Goal: Task Accomplishment & Management: Manage account settings

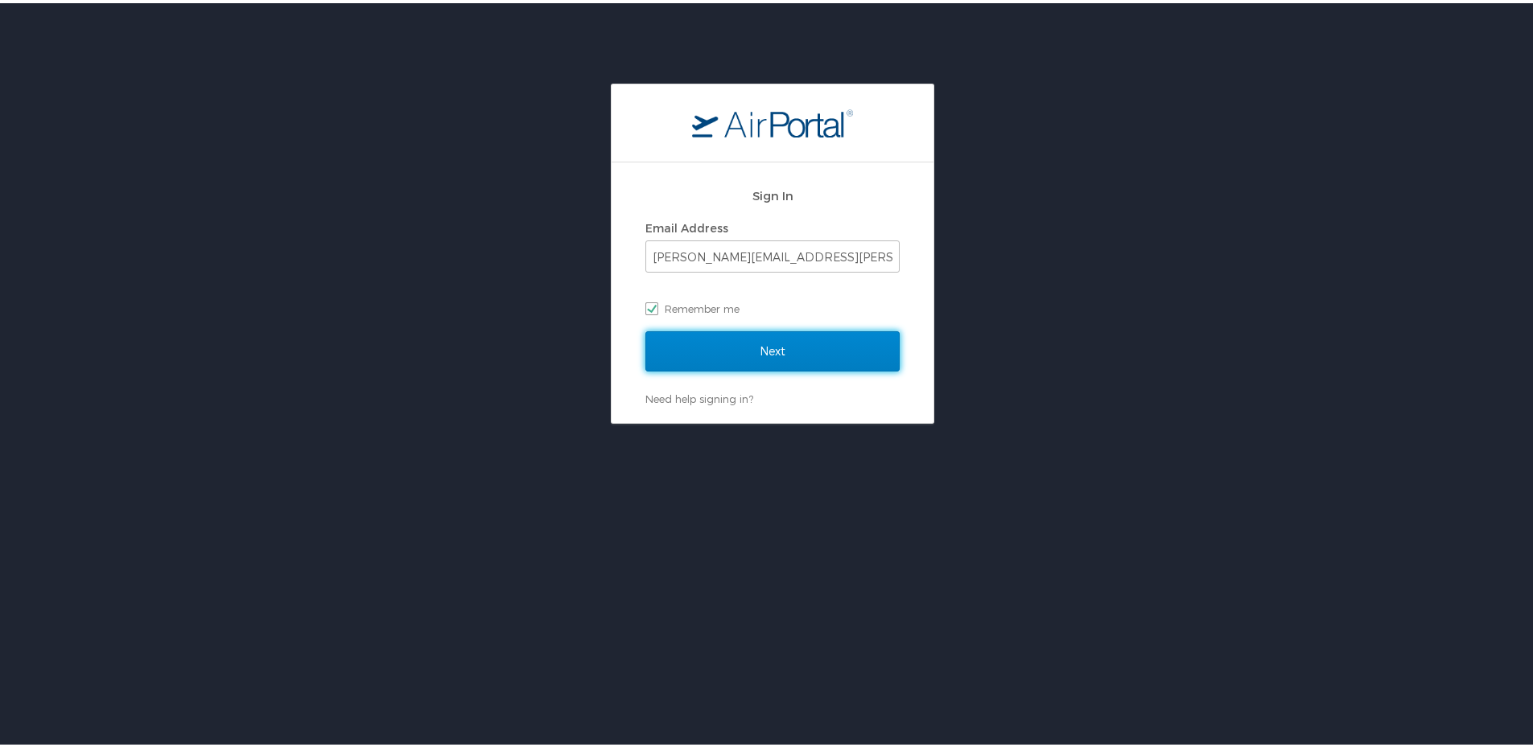
click at [770, 350] on input "Next" at bounding box center [772, 348] width 254 height 40
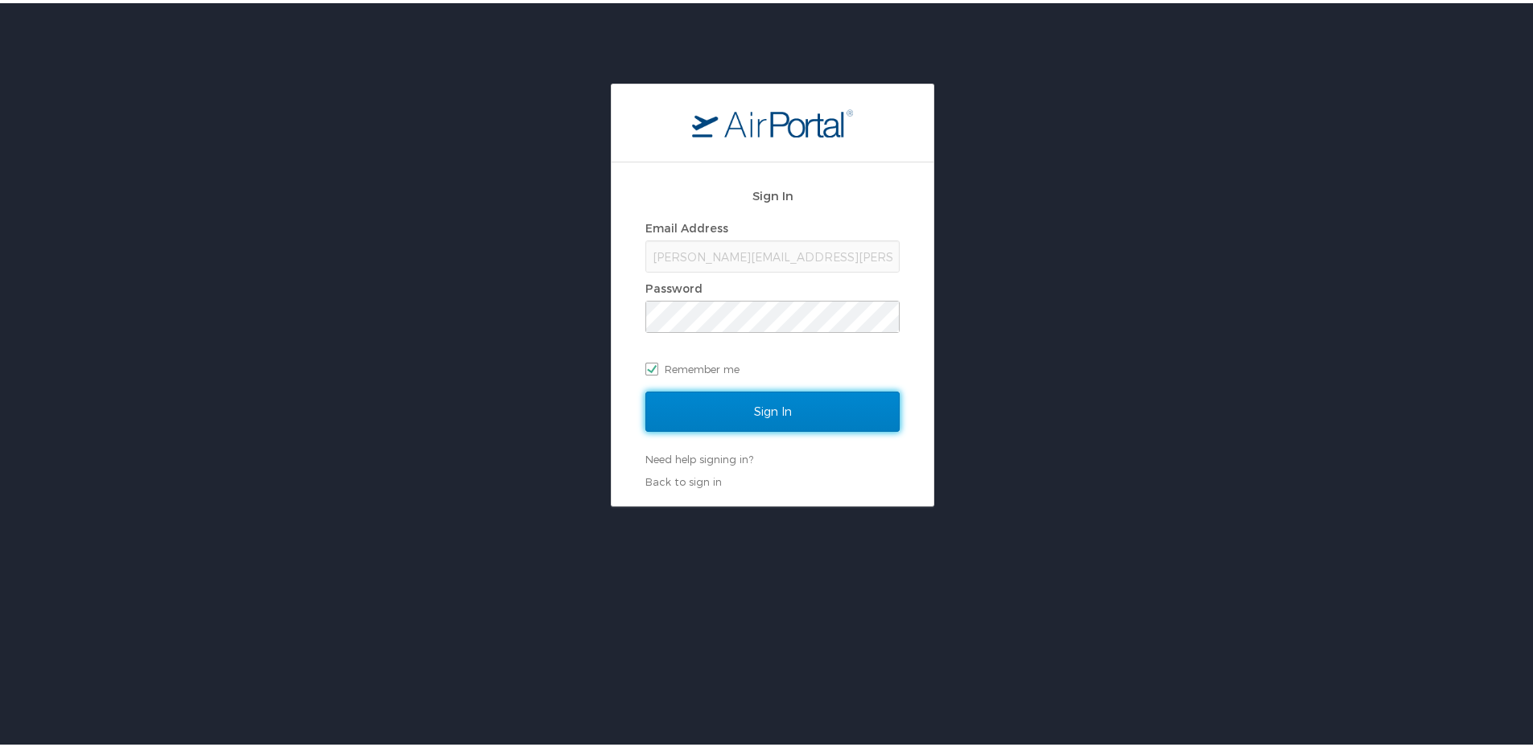
click at [773, 403] on input "Sign In" at bounding box center [772, 409] width 254 height 40
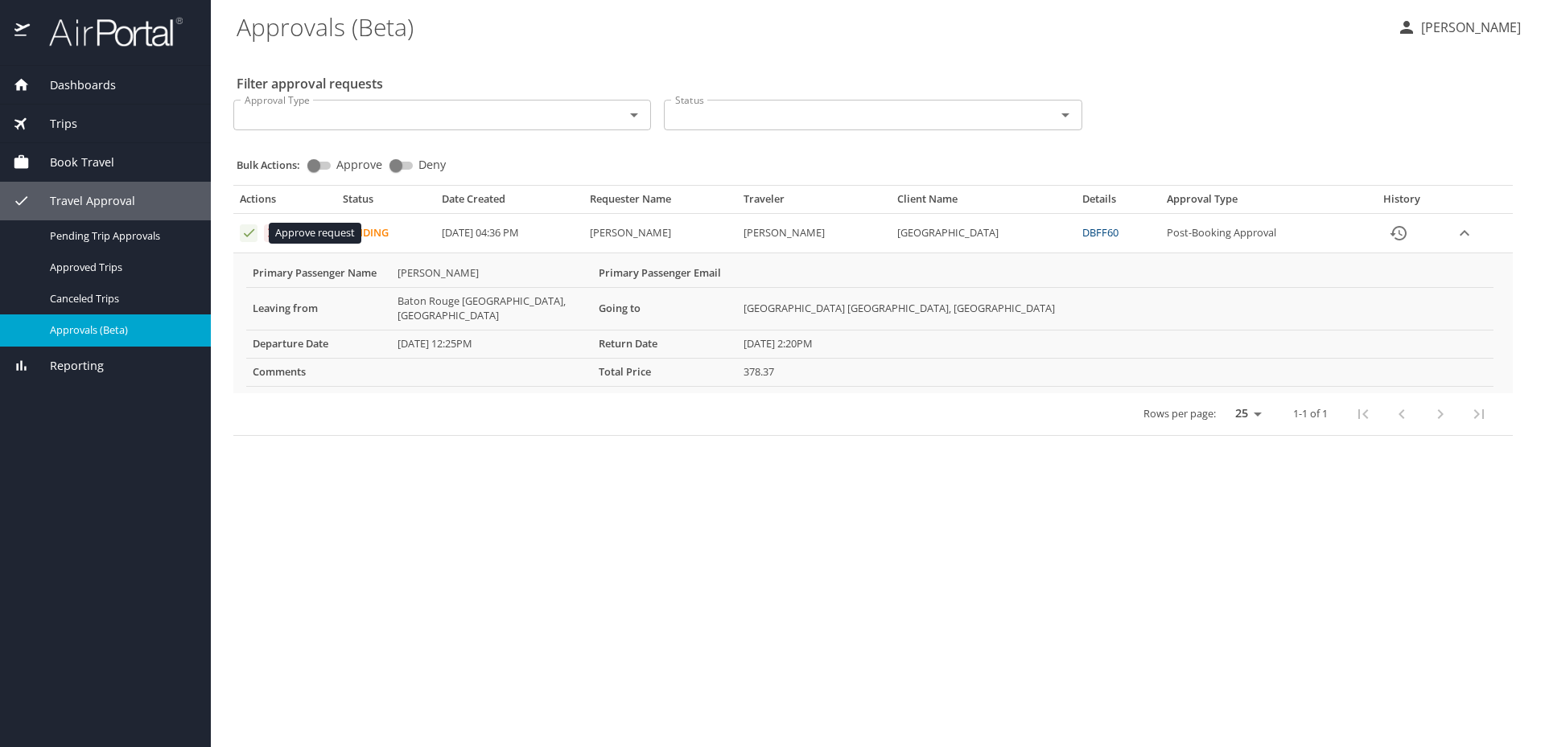
click at [251, 238] on icon "Approval table" at bounding box center [248, 232] width 15 height 15
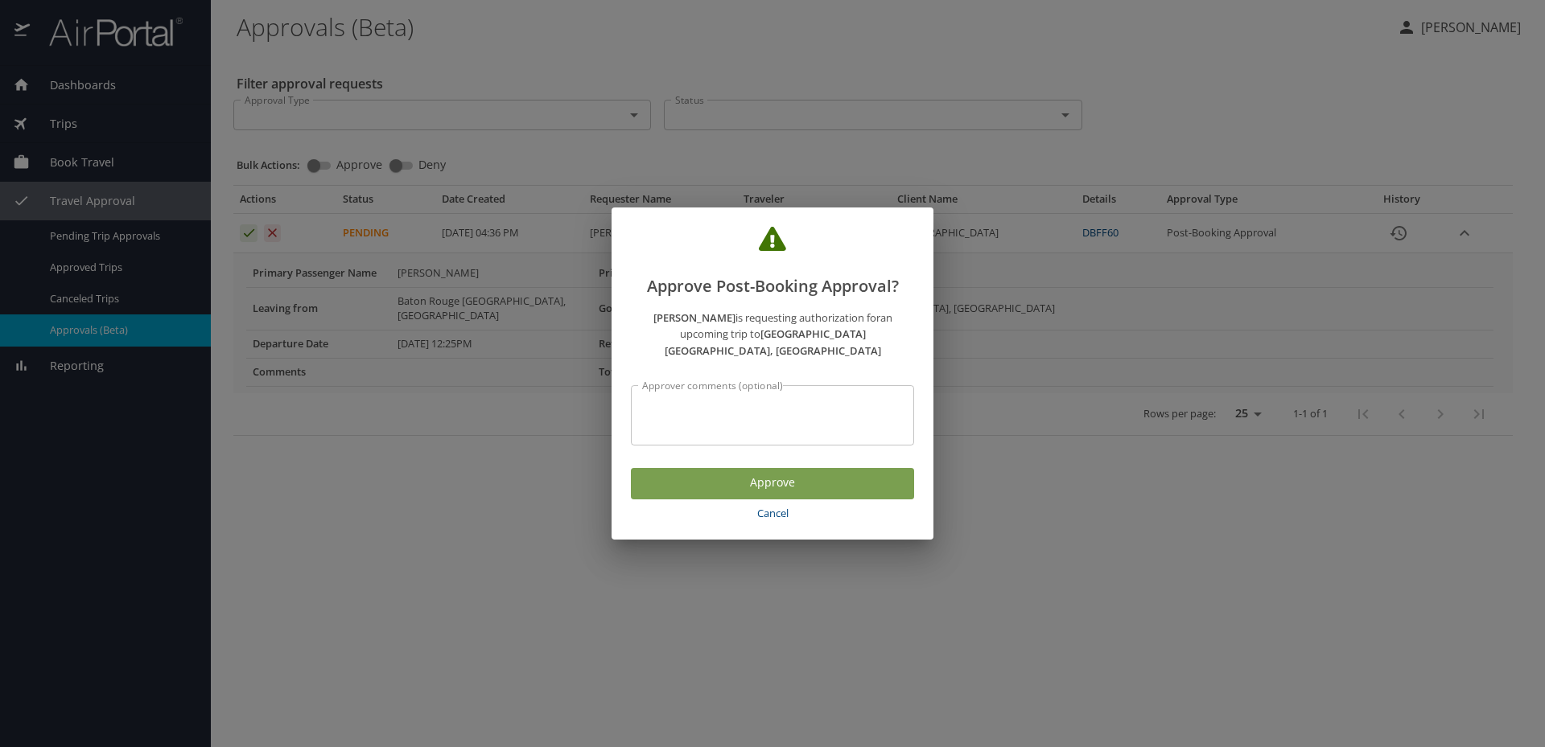
click at [730, 476] on span "Approve" at bounding box center [772, 483] width 257 height 20
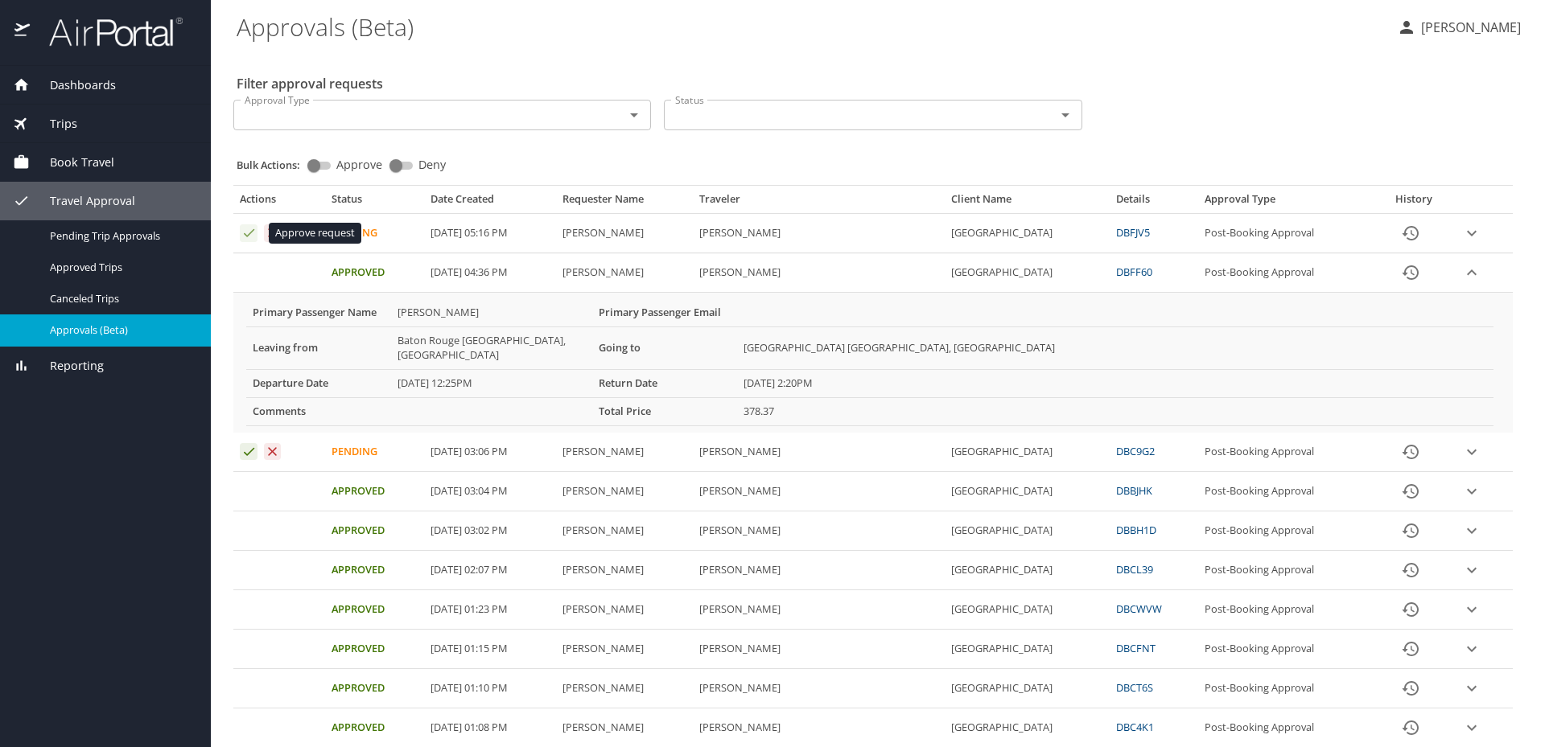
click at [241, 232] on icon "Approval table" at bounding box center [248, 232] width 15 height 15
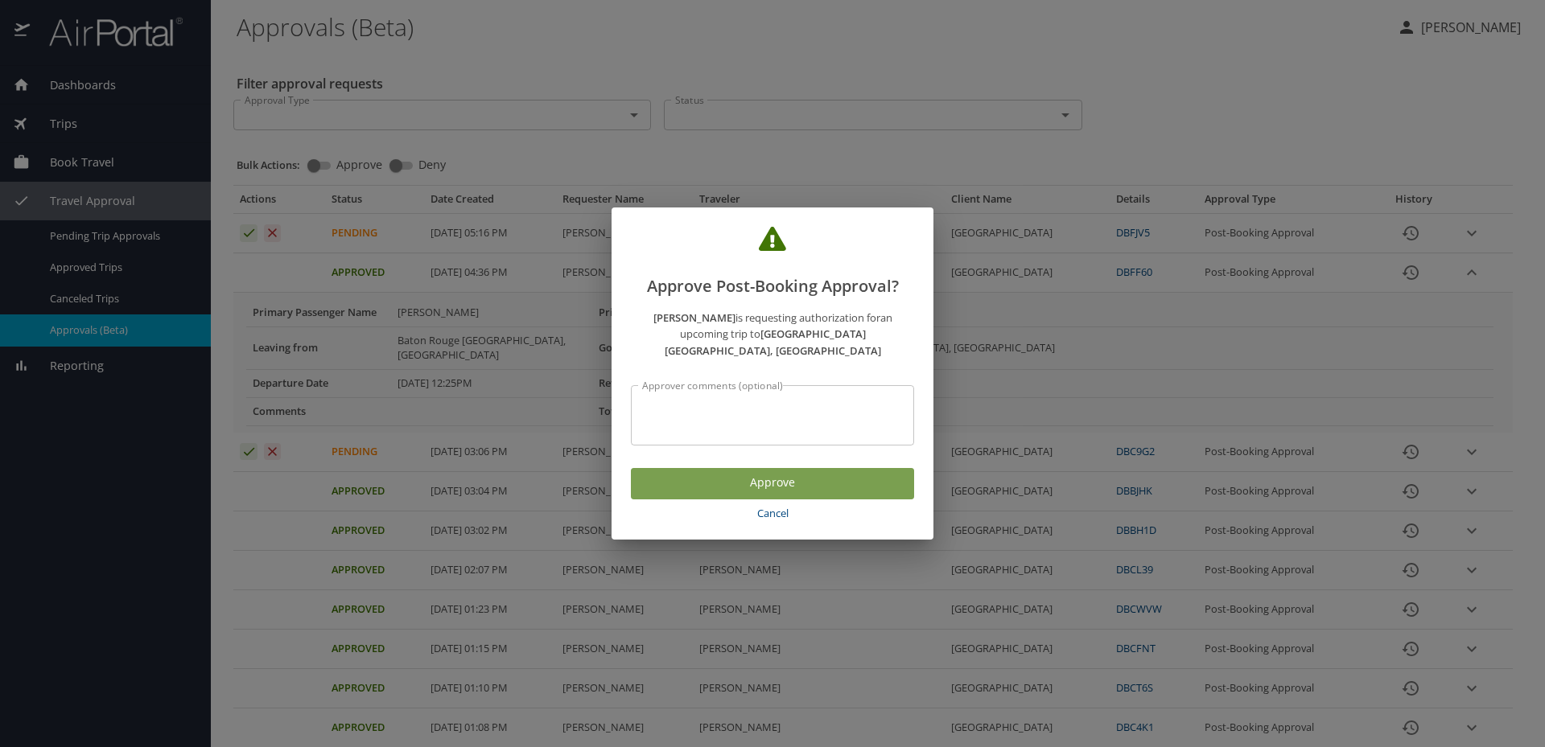
click at [797, 479] on span "Approve" at bounding box center [772, 483] width 257 height 20
